Goal: Task Accomplishment & Management: Manage account settings

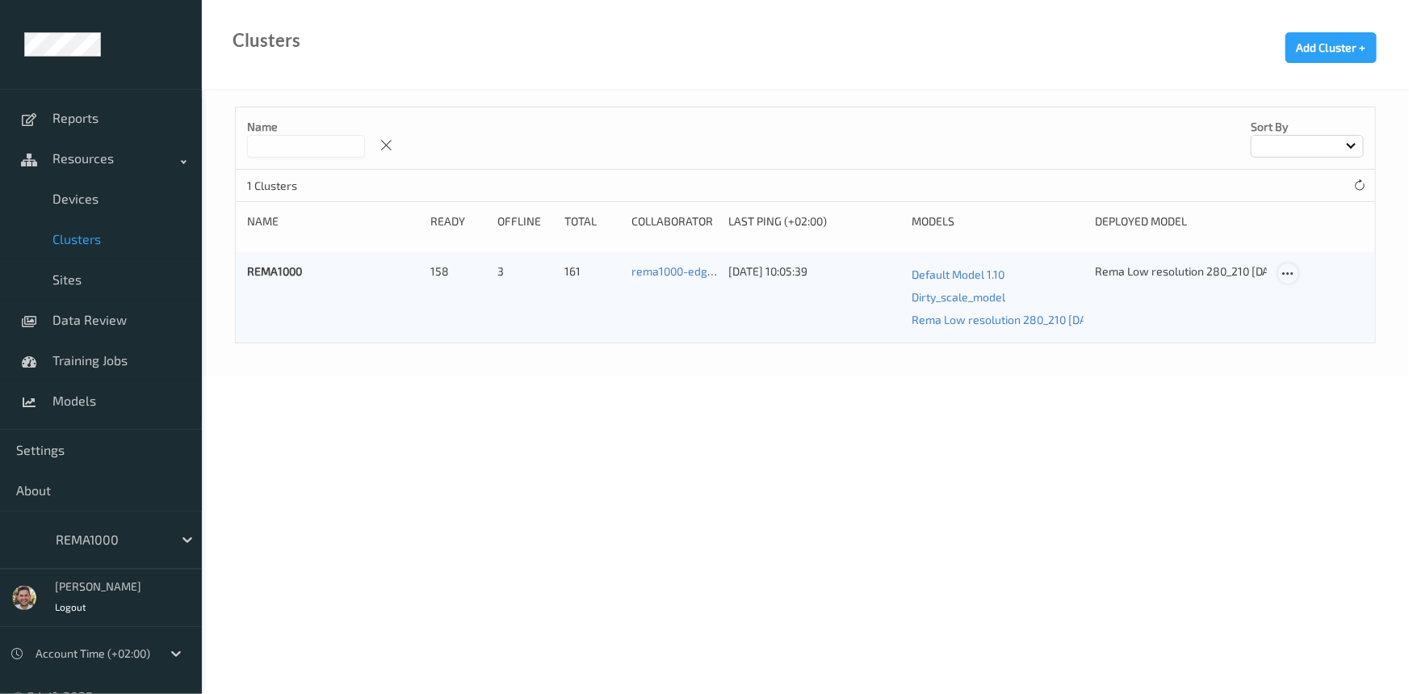
click at [1293, 266] on icon at bounding box center [1288, 273] width 14 height 15
click at [1310, 303] on div "Edit Cluster" at bounding box center [1333, 298] width 52 height 15
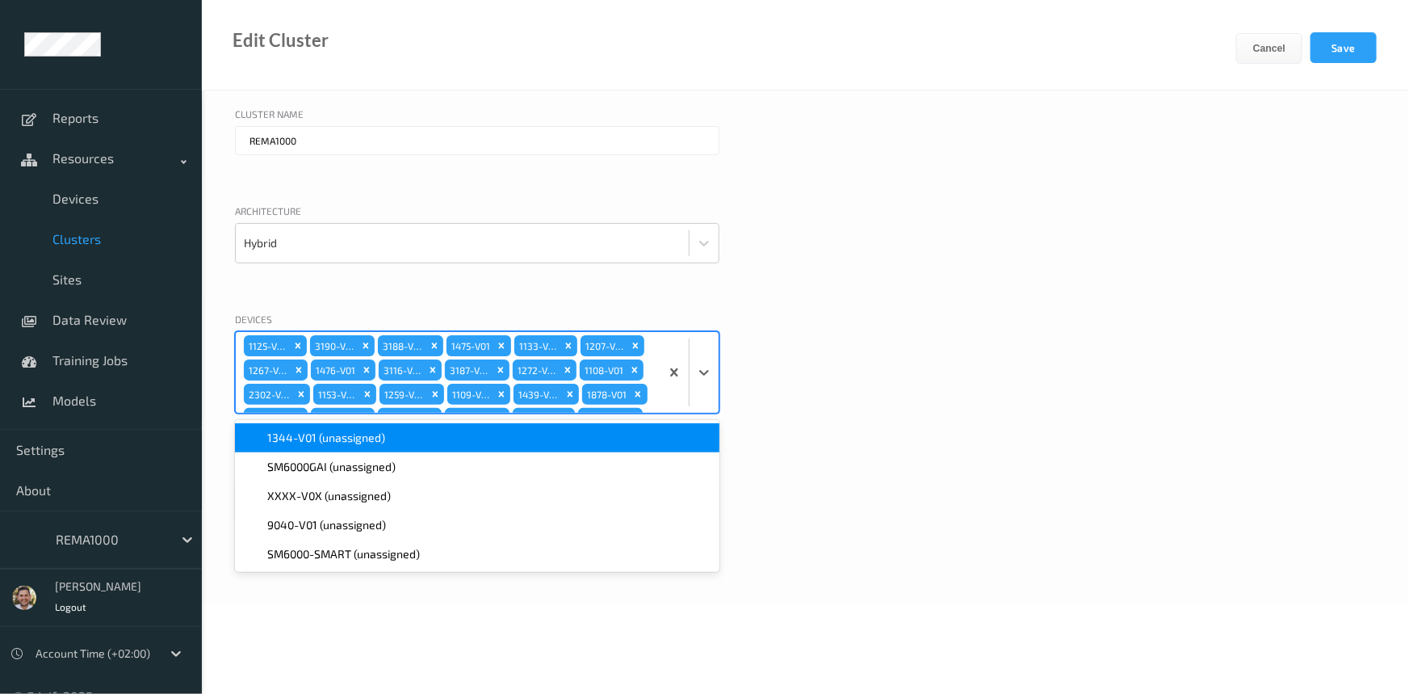
click at [603, 379] on div "1125-V01 3190-V01 3188-V01 1475-V01 1133-V01 1207-V01 1267-V01 1476-V01 3116-V0…" at bounding box center [448, 372] width 424 height 81
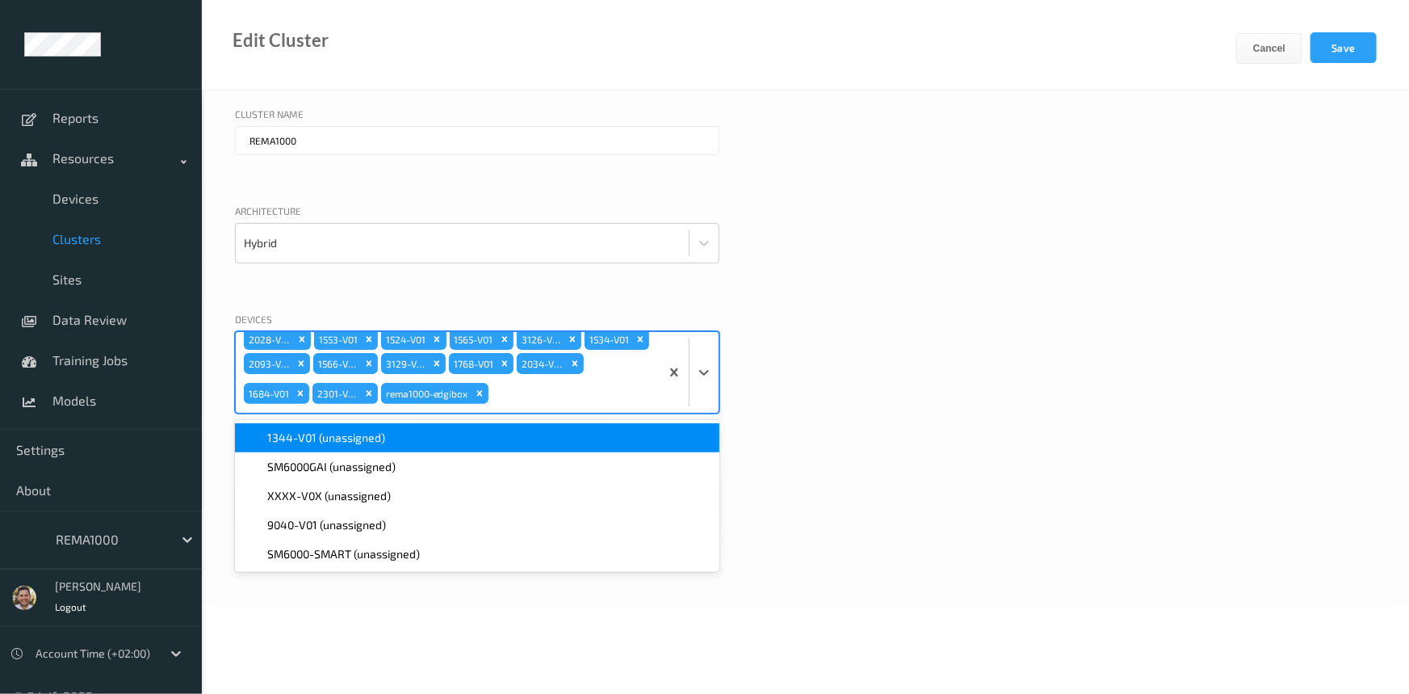
click at [459, 442] on div "1344-V01 (unassigned)" at bounding box center [477, 438] width 465 height 16
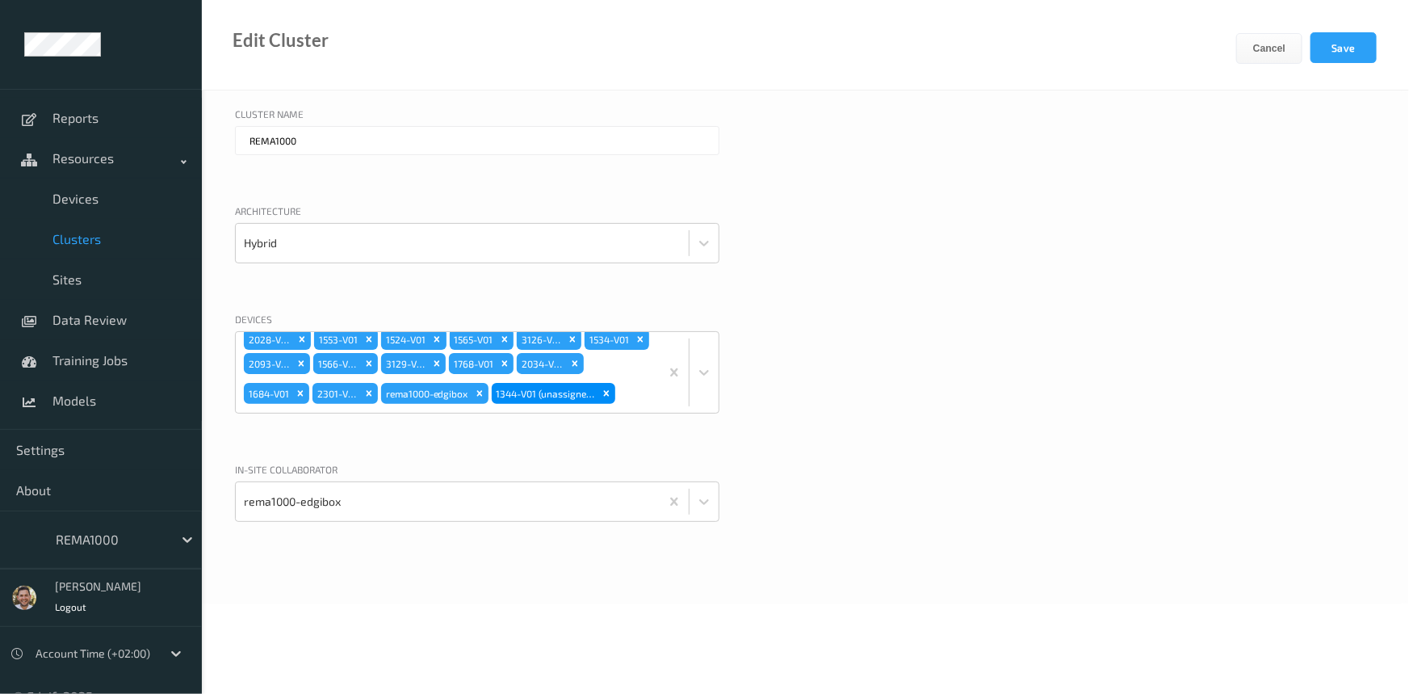
click at [1025, 255] on div "Architecture Hybrid" at bounding box center [805, 249] width 1141 height 92
click at [1335, 40] on button "Save" at bounding box center [1343, 47] width 66 height 31
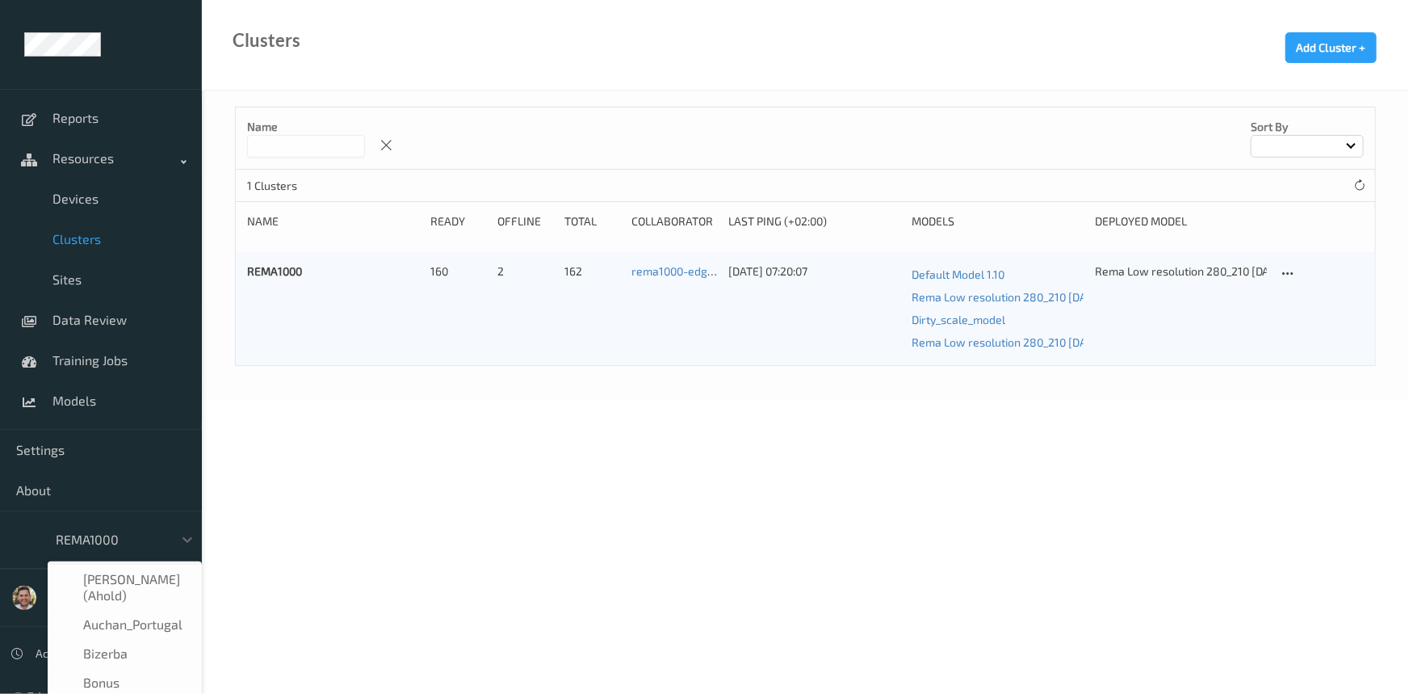
click at [115, 543] on div at bounding box center [110, 539] width 109 height 19
type input "s"
click at [100, 598] on span "shufersal" at bounding box center [111, 606] width 57 height 16
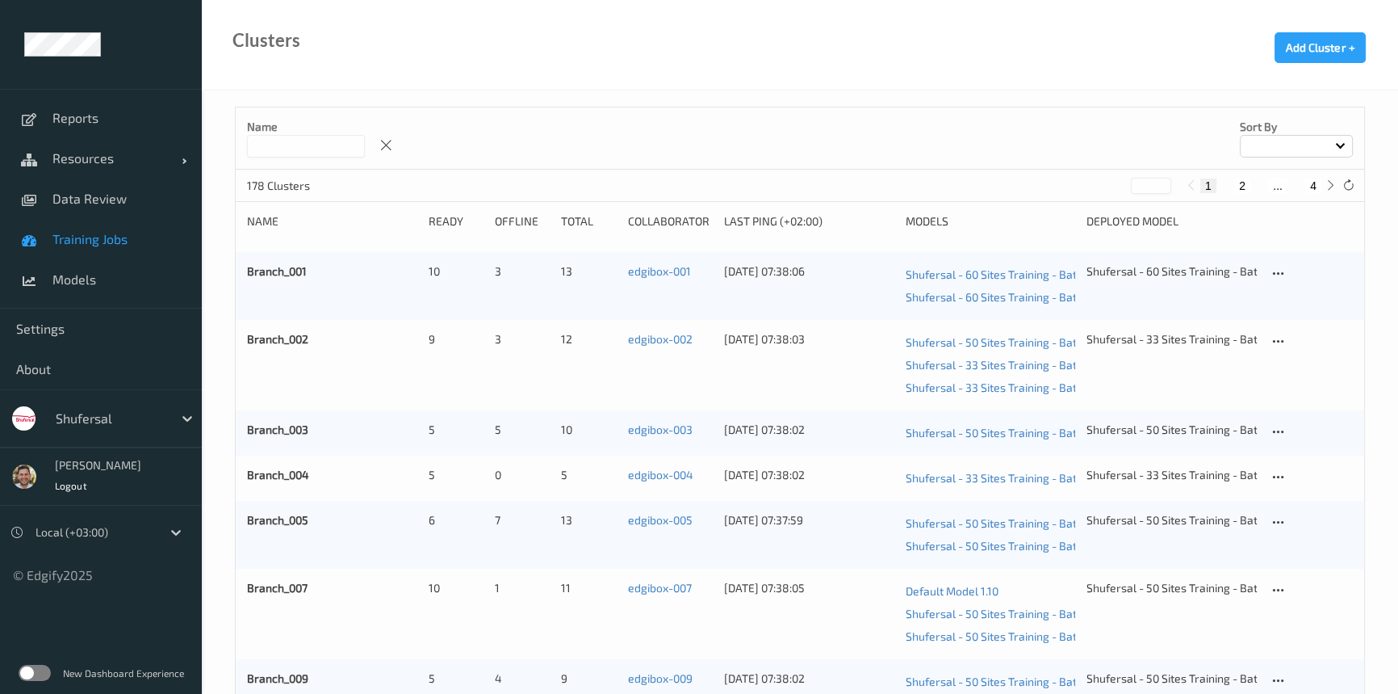
click at [125, 234] on span "Training Jobs" at bounding box center [118, 239] width 133 height 16
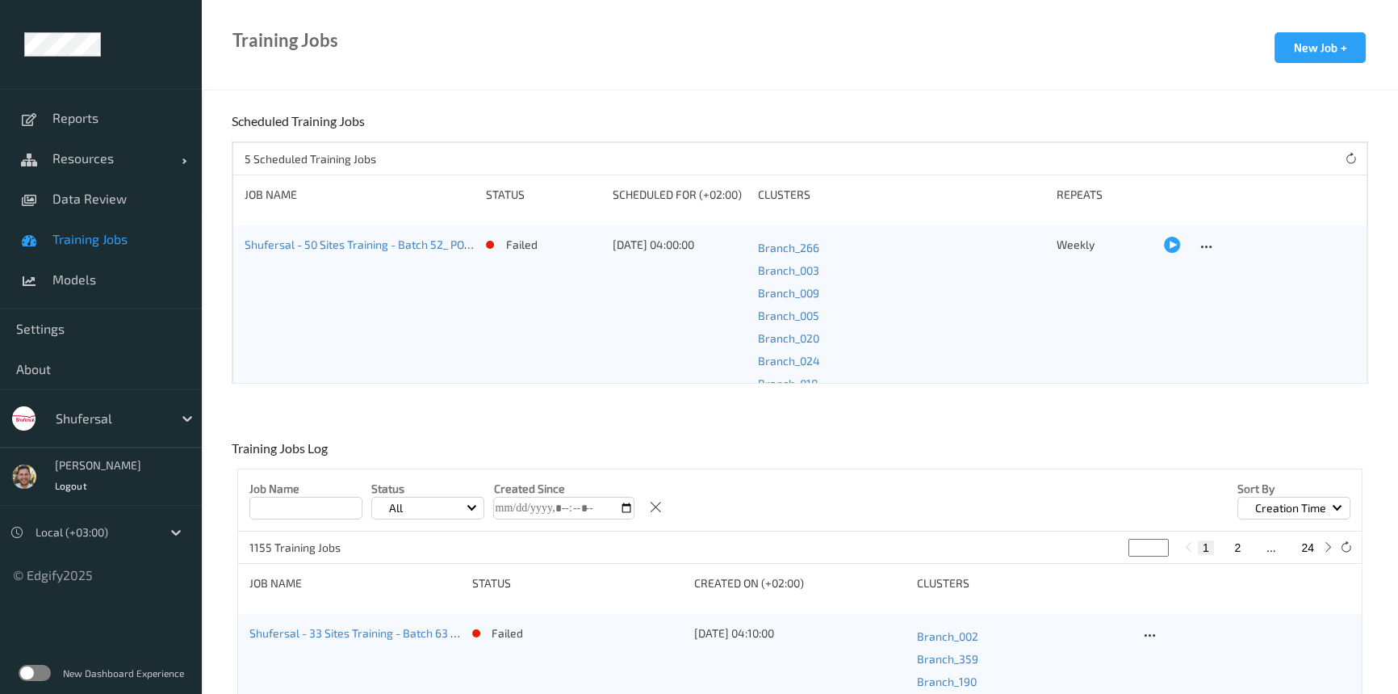
click at [1164, 245] on div at bounding box center [1172, 245] width 16 height 16
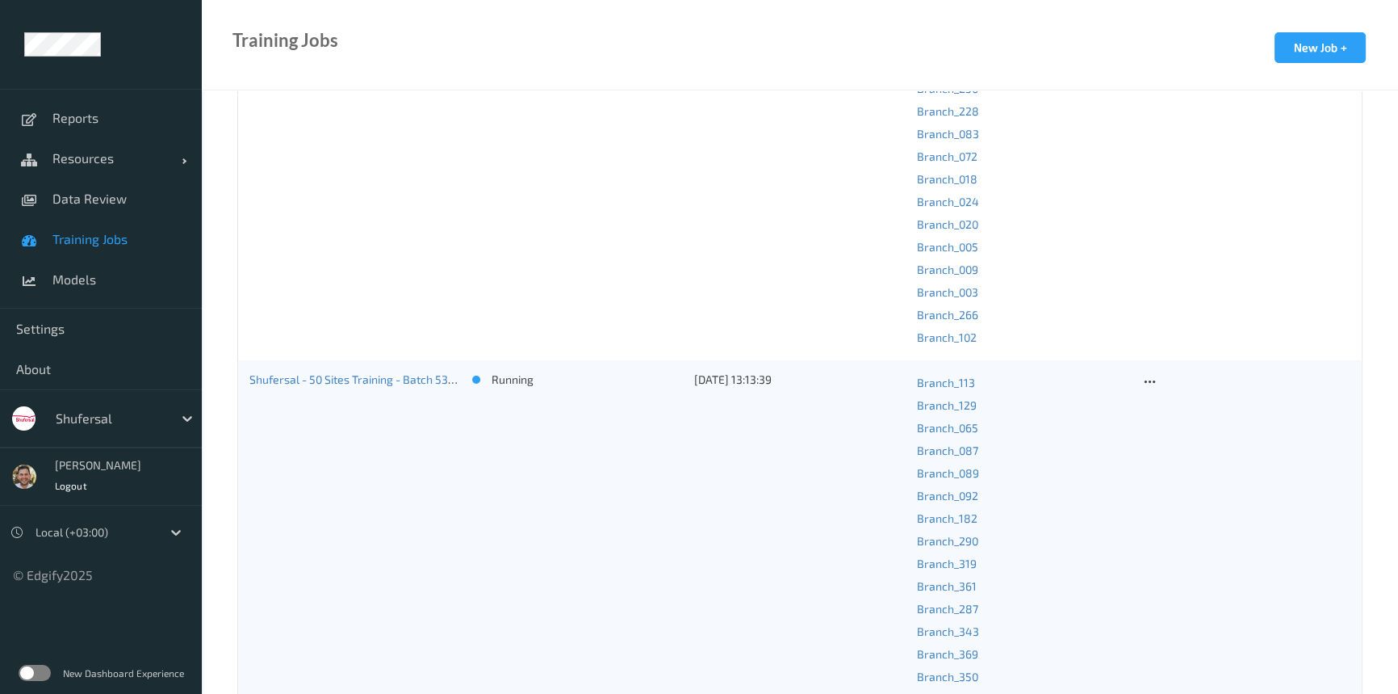
scroll to position [6972, 0]
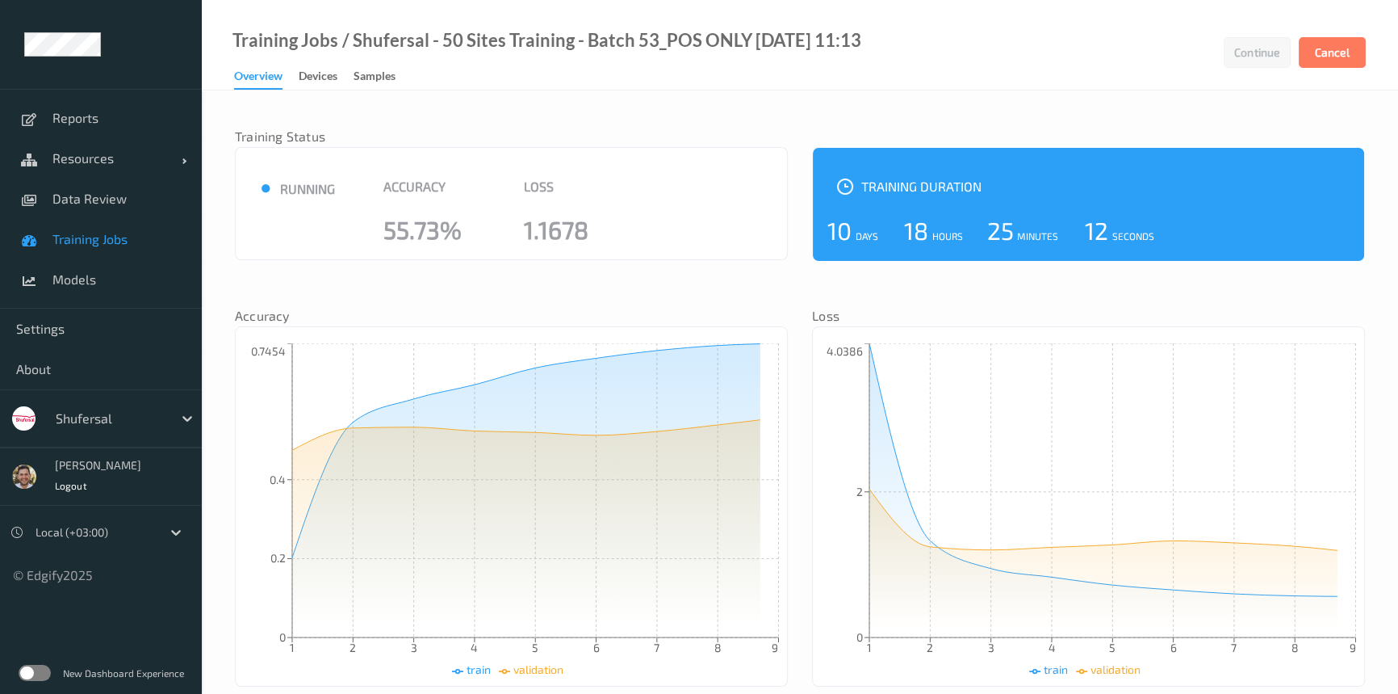
click at [1321, 77] on div "Continue Cancel" at bounding box center [1295, 60] width 207 height 57
click at [1330, 57] on button "Cancel" at bounding box center [1332, 52] width 67 height 31
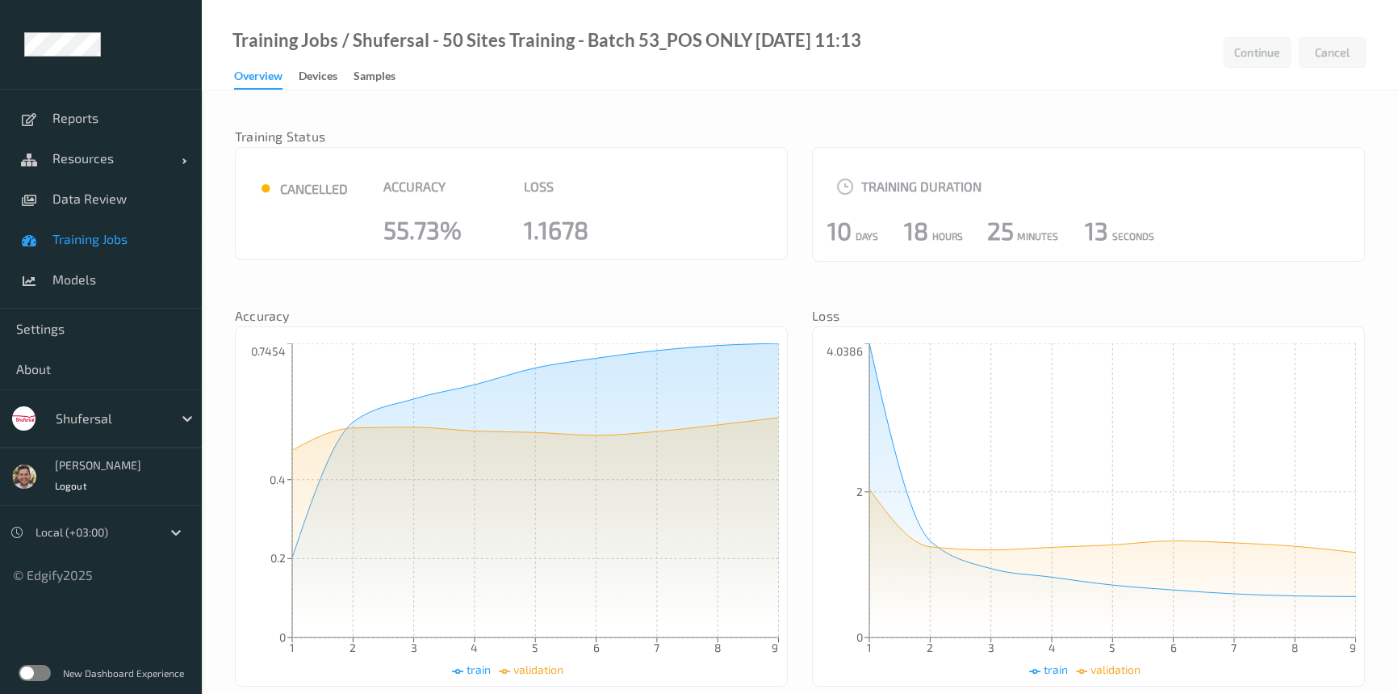
click at [96, 229] on link "Training Jobs" at bounding box center [101, 239] width 202 height 40
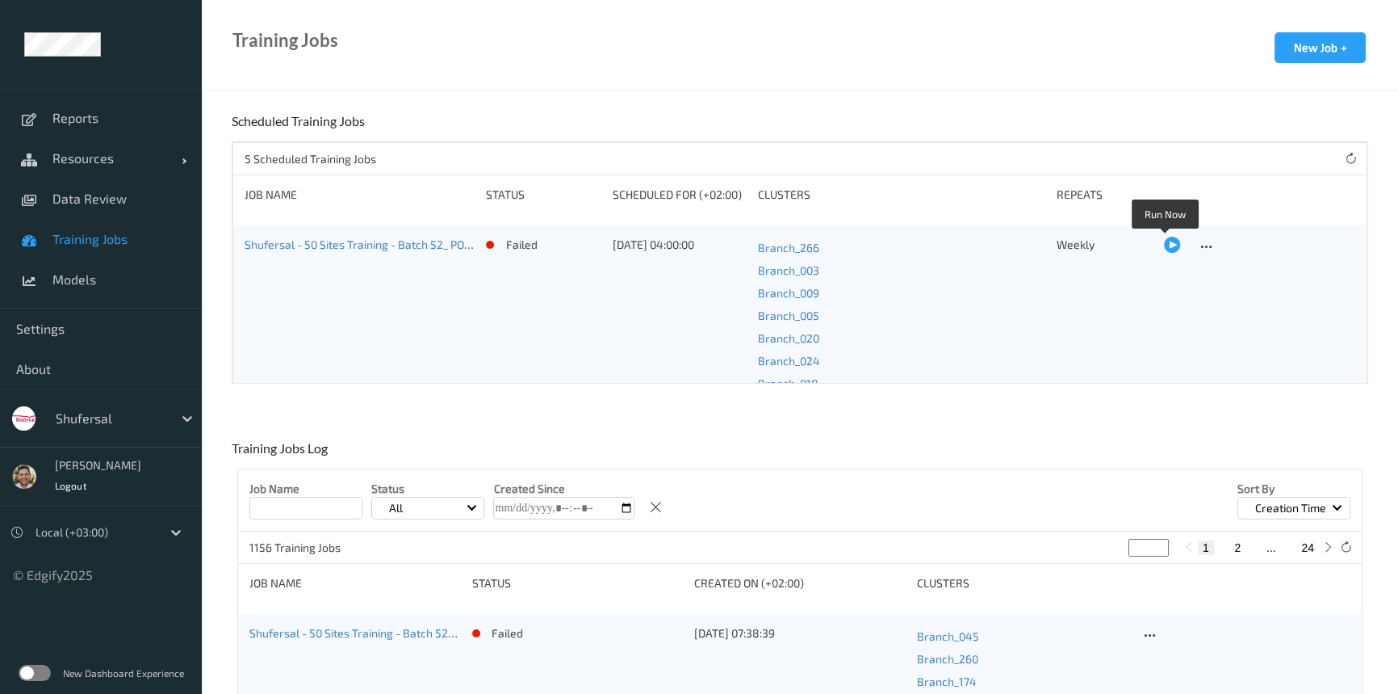
click at [1164, 238] on div at bounding box center [1172, 245] width 16 height 16
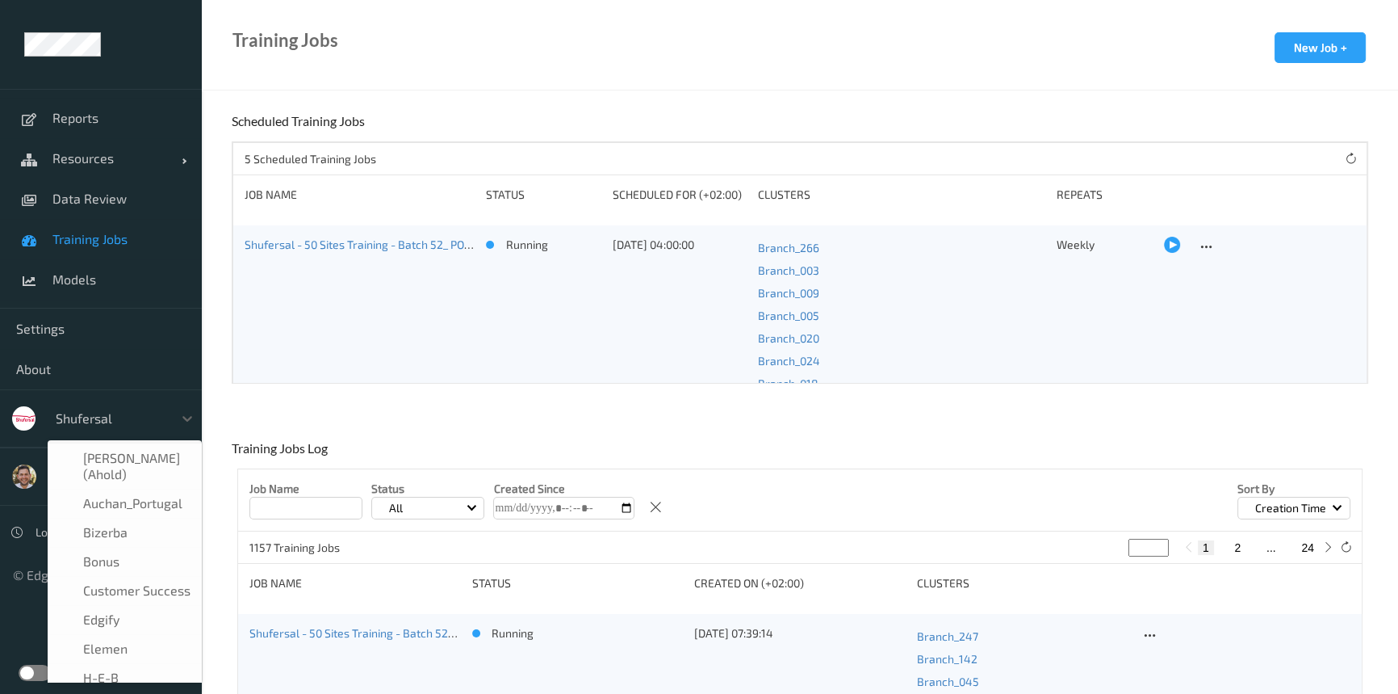
click at [118, 409] on div at bounding box center [110, 418] width 109 height 19
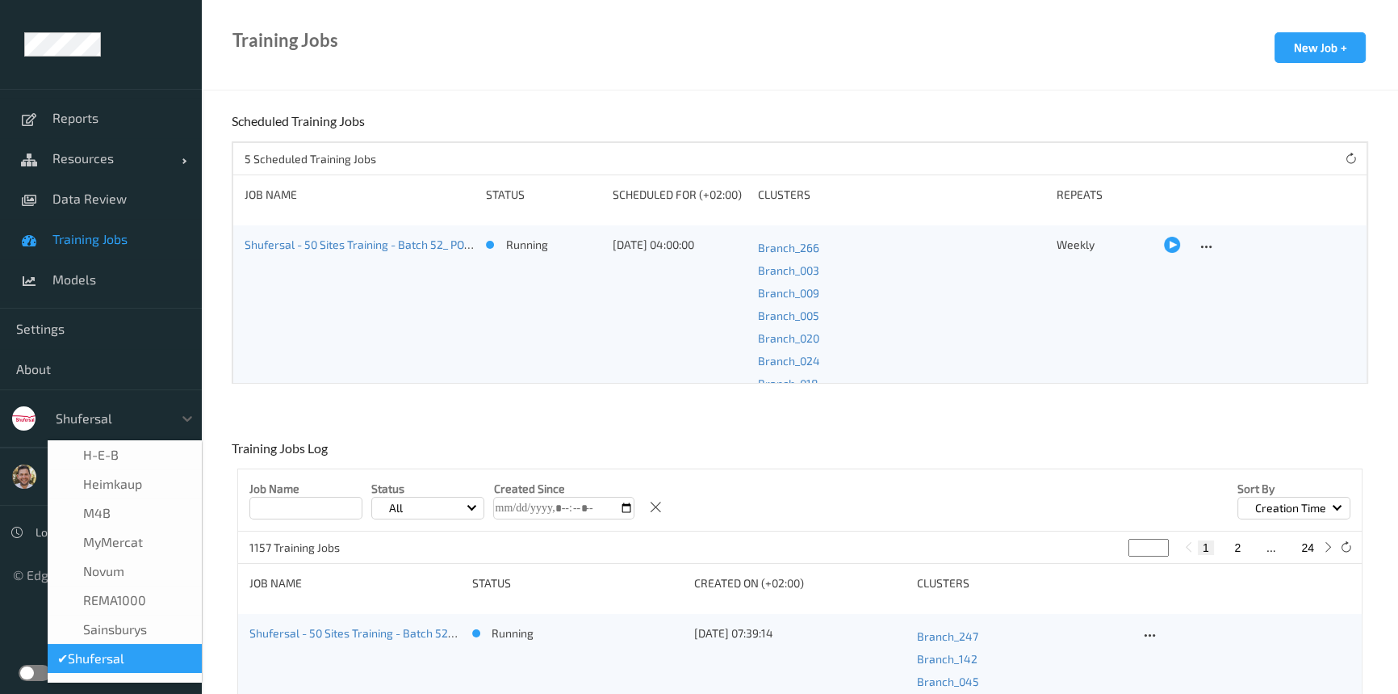
type input "w"
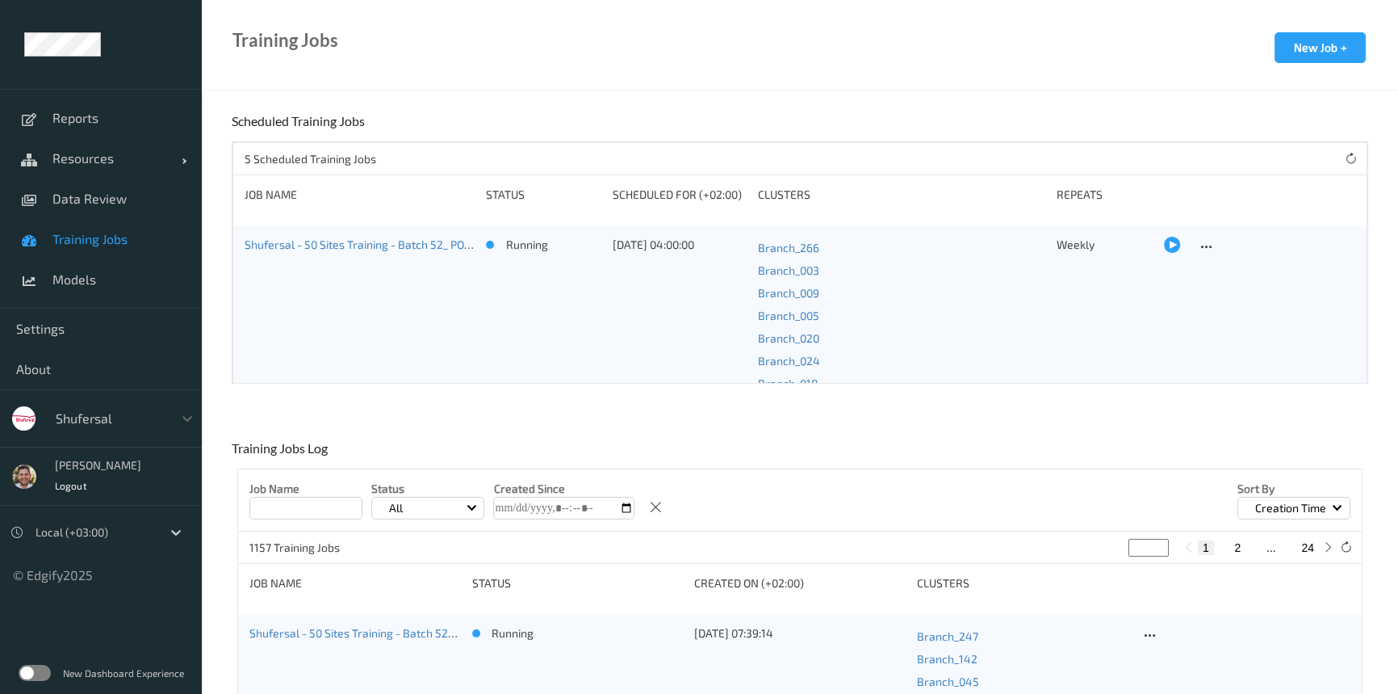
click at [80, 419] on div at bounding box center [110, 418] width 109 height 19
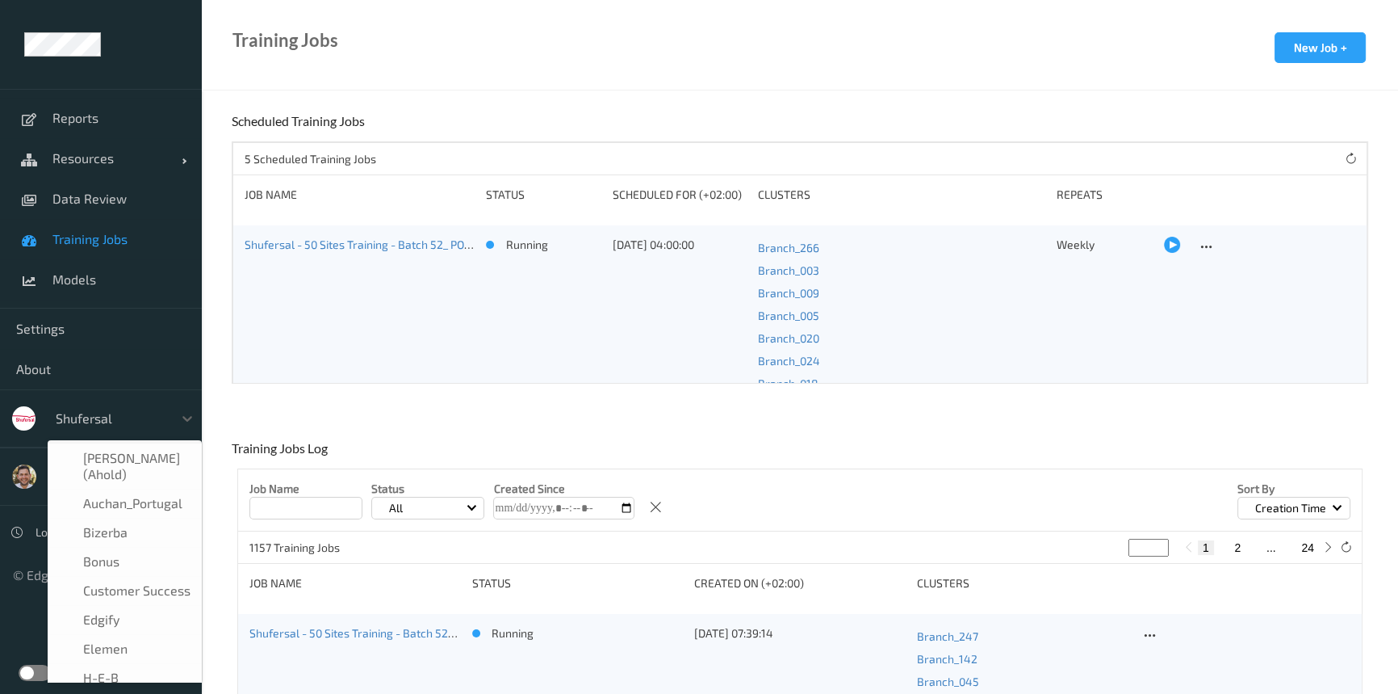
scroll to position [223, 0]
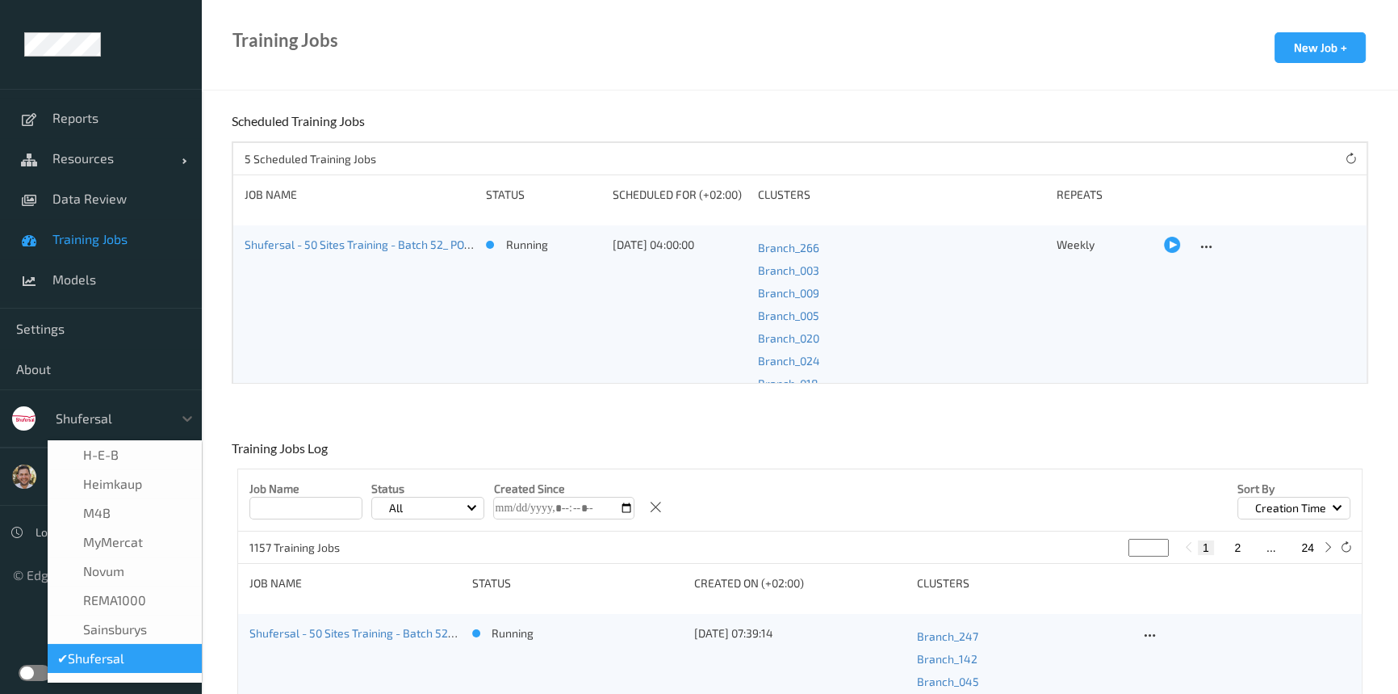
type input "w"
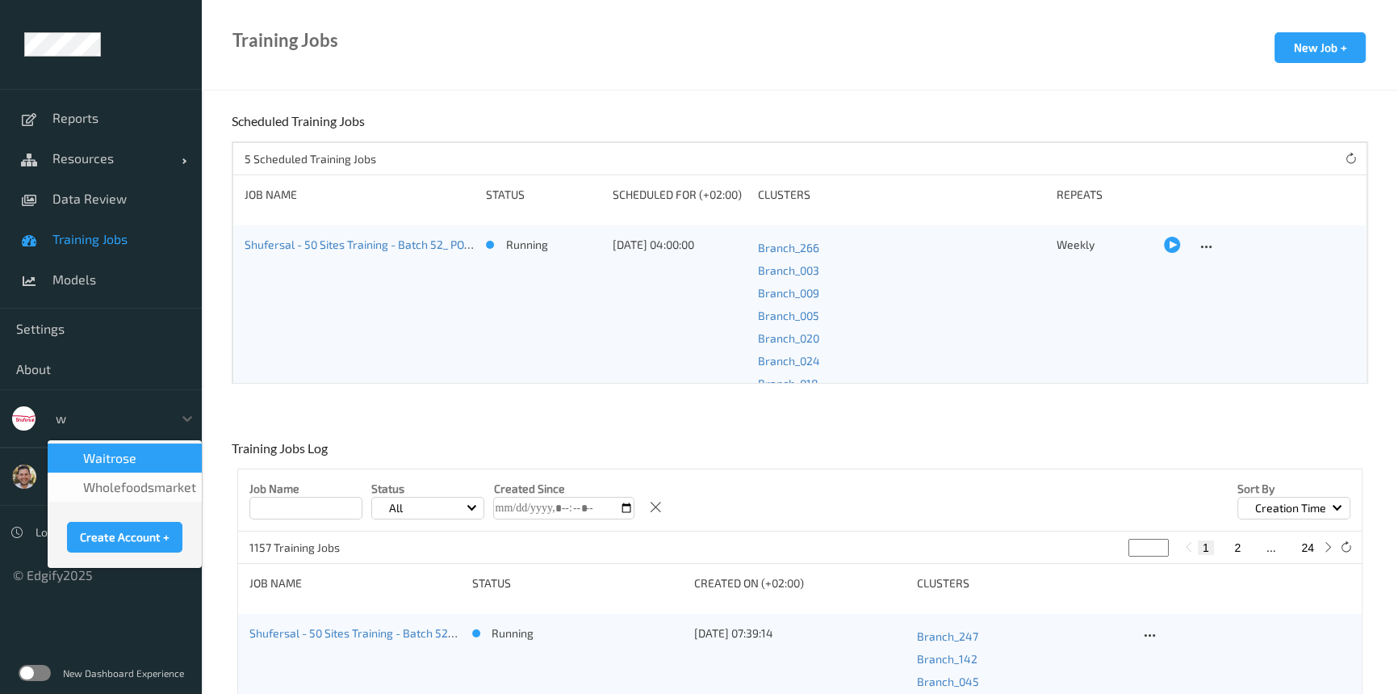
scroll to position [0, 0]
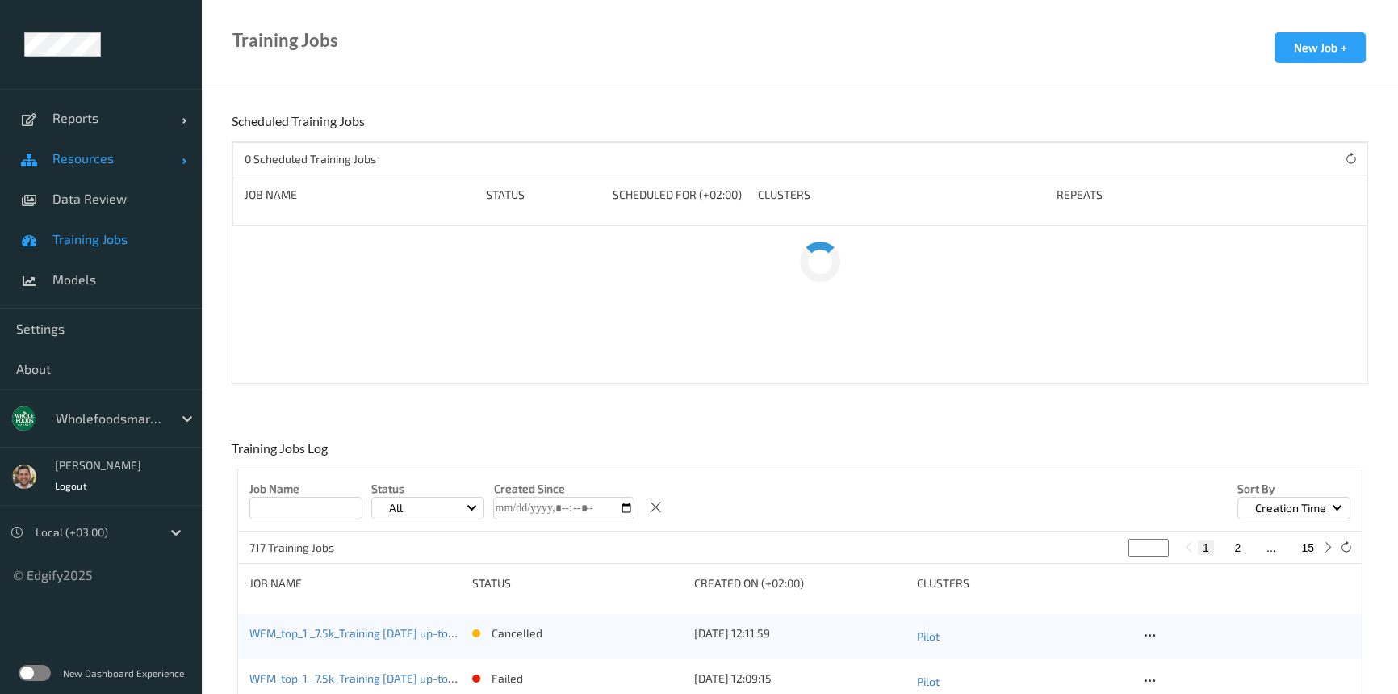
click at [79, 155] on span "Resources" at bounding box center [116, 158] width 129 height 16
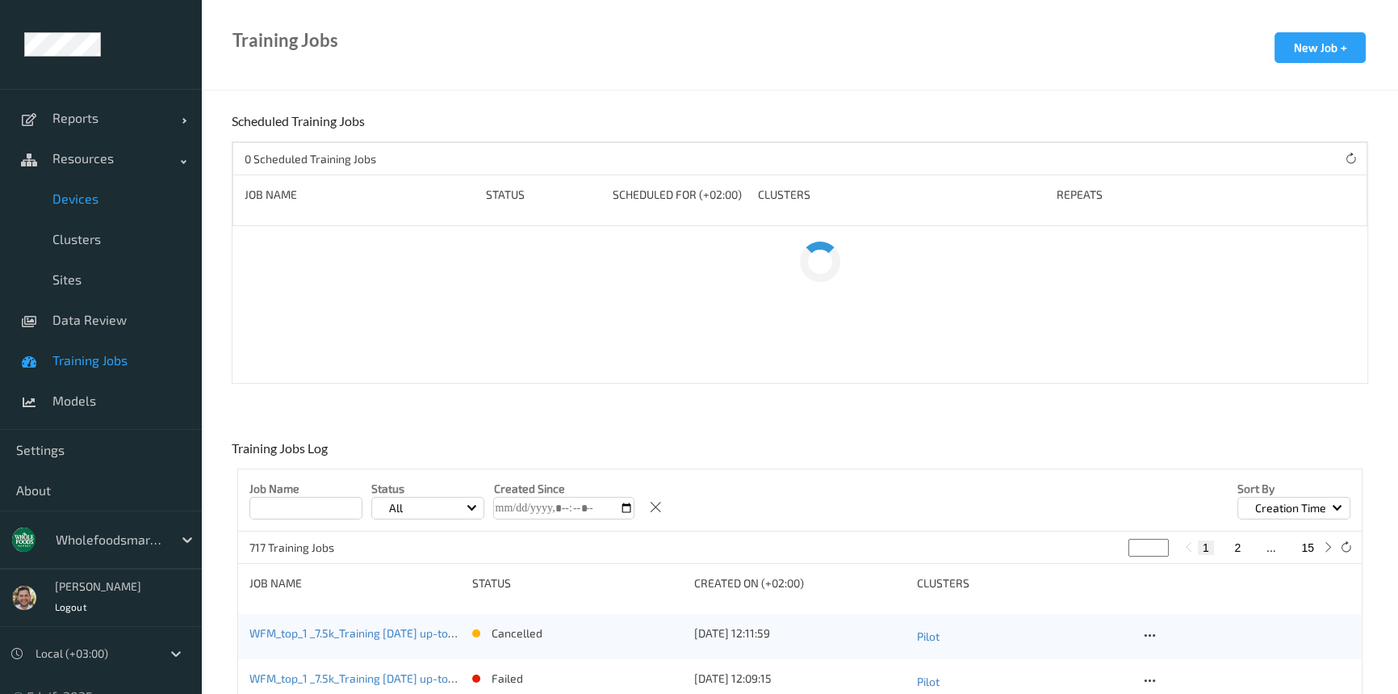
click at [76, 204] on span "Devices" at bounding box center [118, 199] width 133 height 16
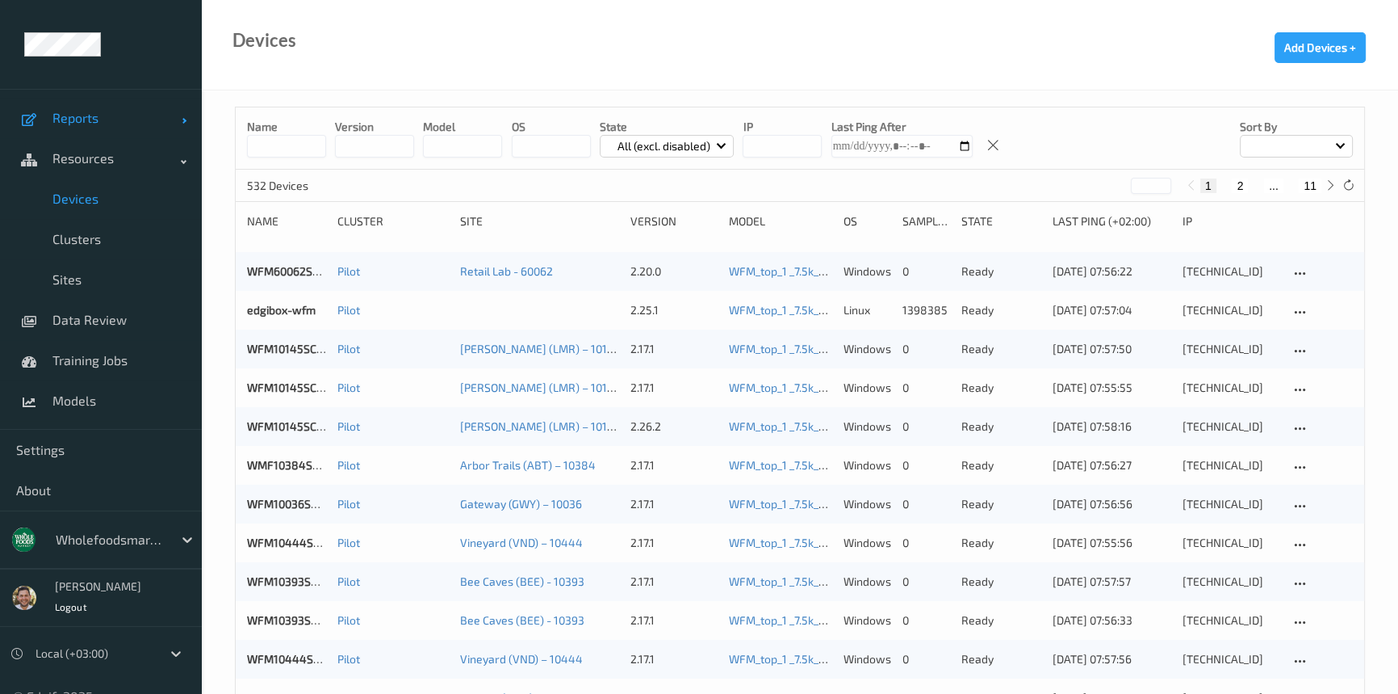
click at [76, 108] on link "Reports" at bounding box center [101, 118] width 202 height 40
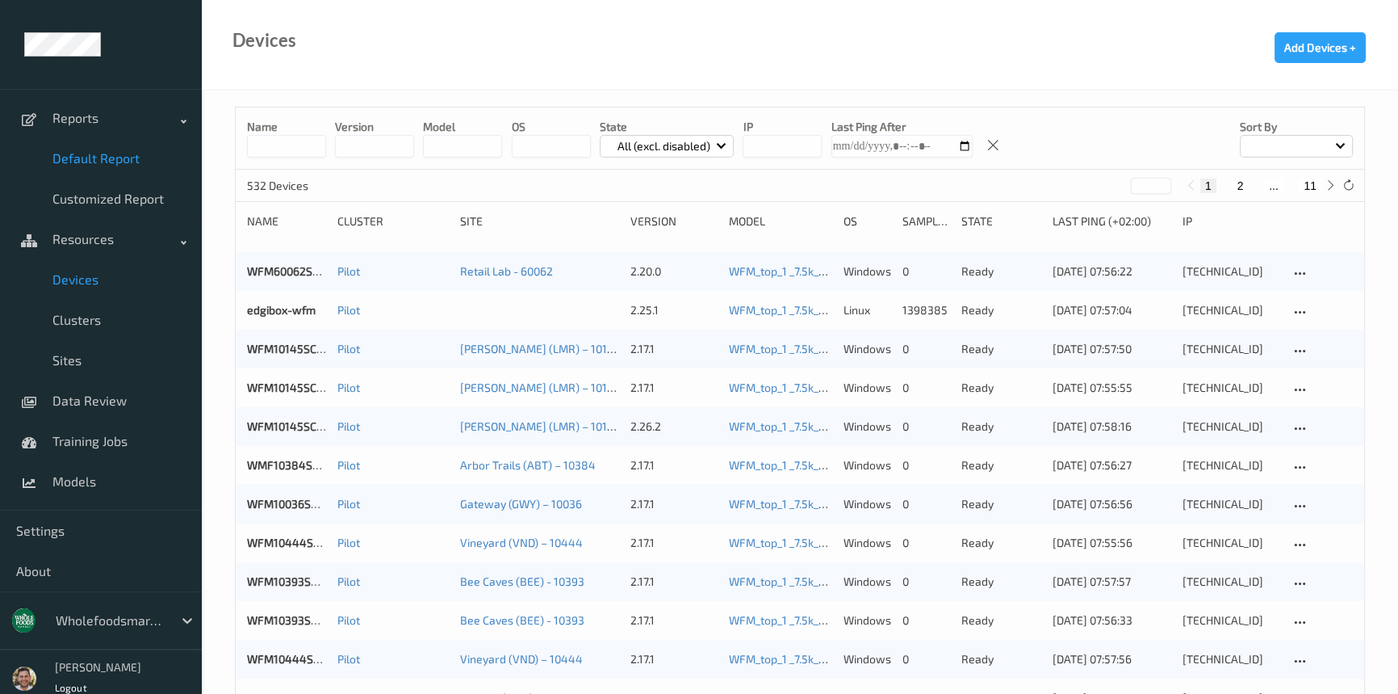
click at [84, 151] on span "Default Report" at bounding box center [118, 158] width 133 height 16
